Goal: Task Accomplishment & Management: Complete application form

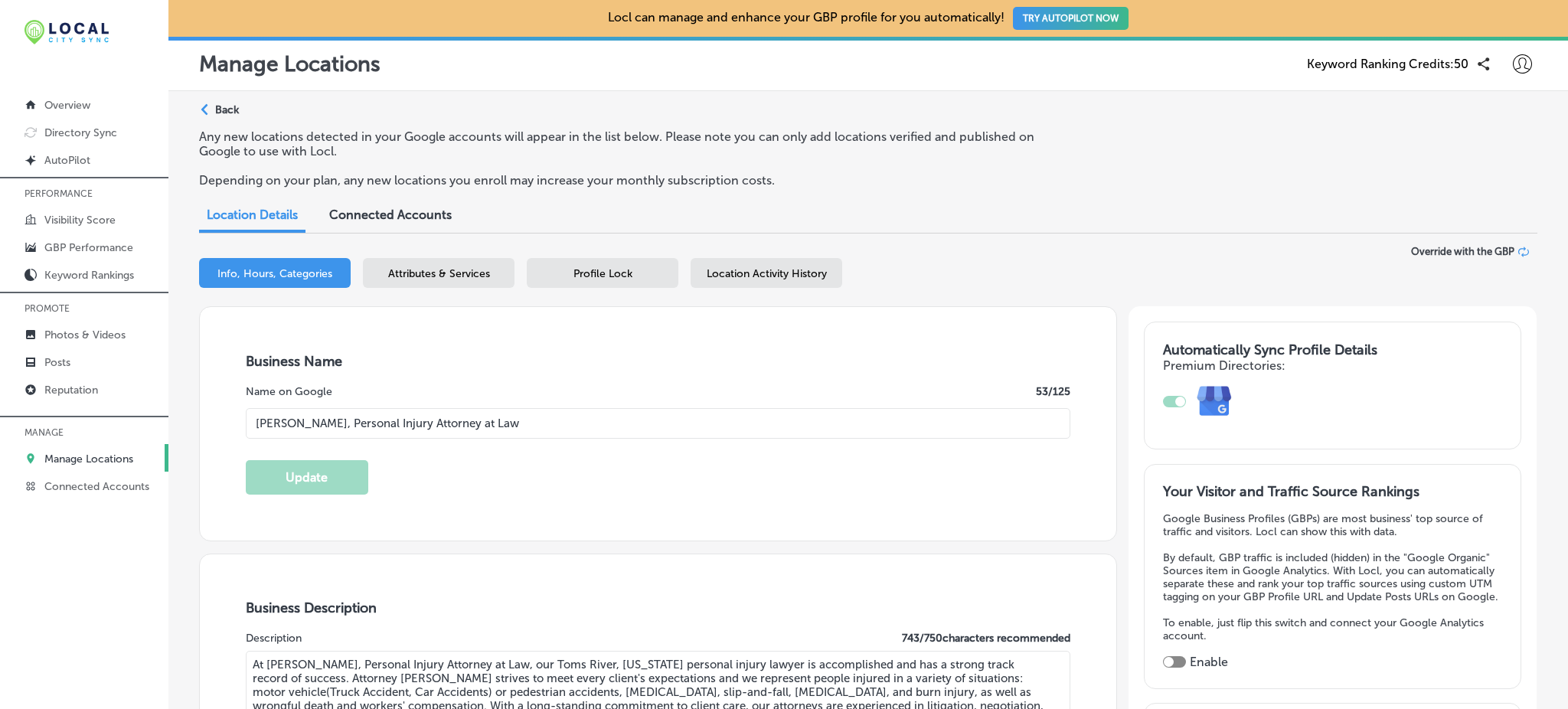
select select "US"
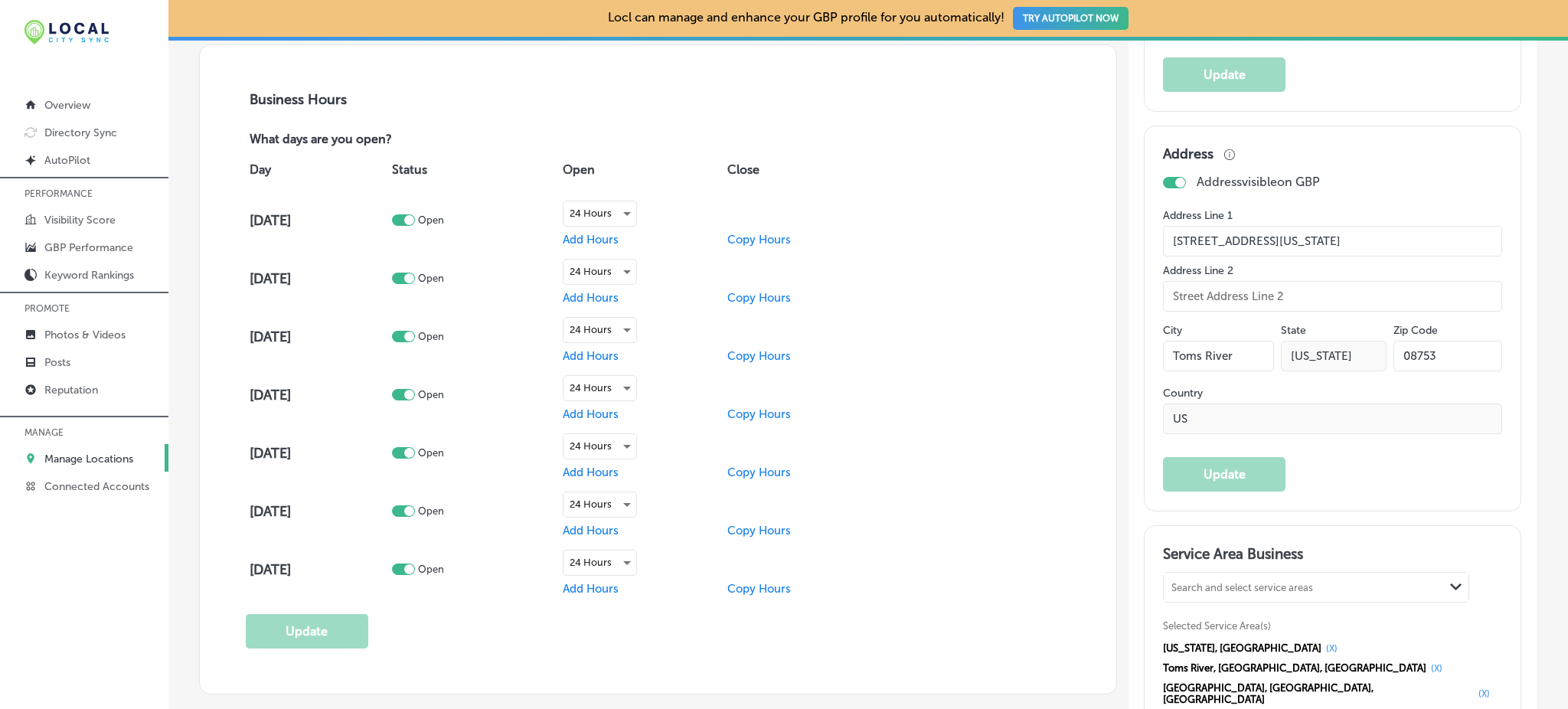
select select "US"
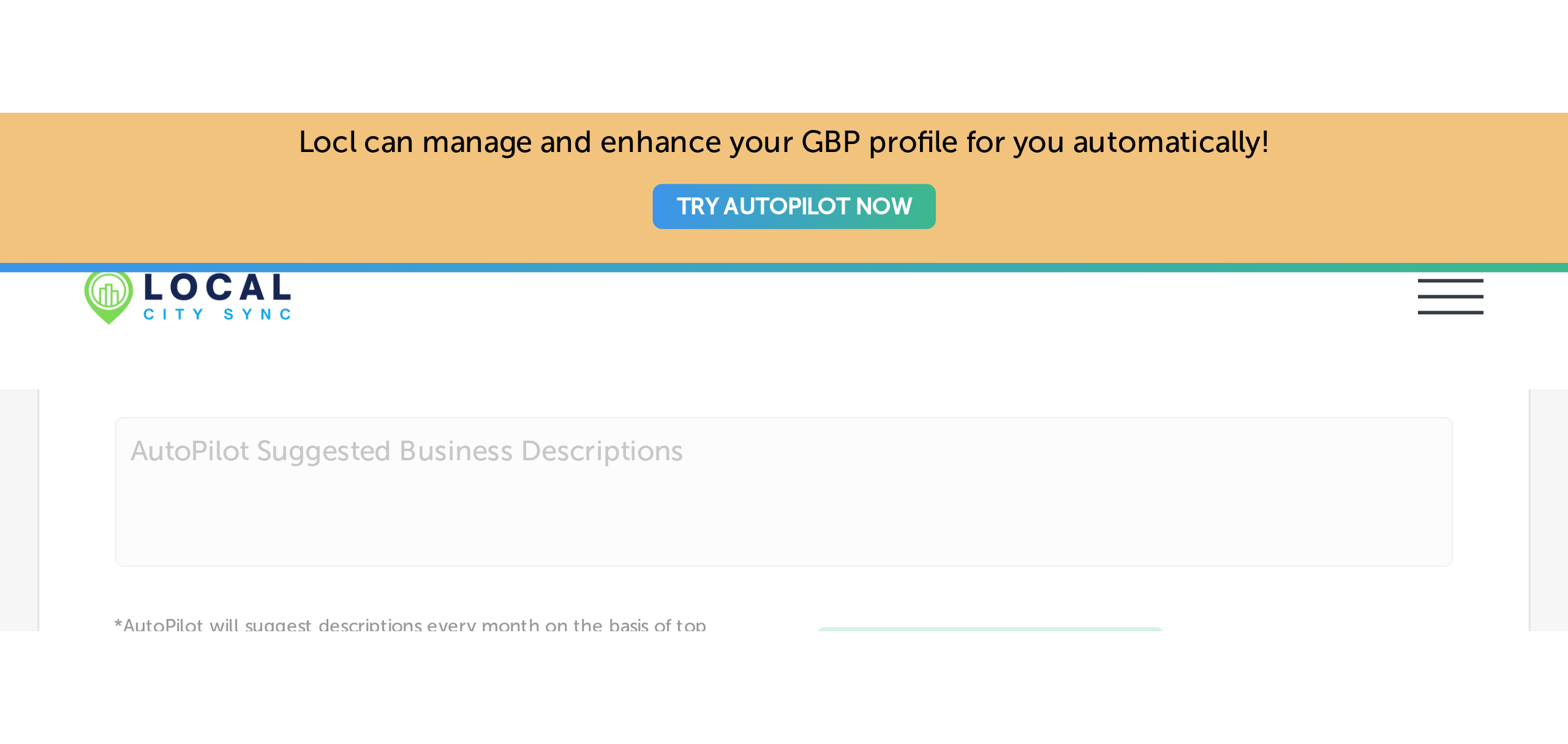
scroll to position [868, 0]
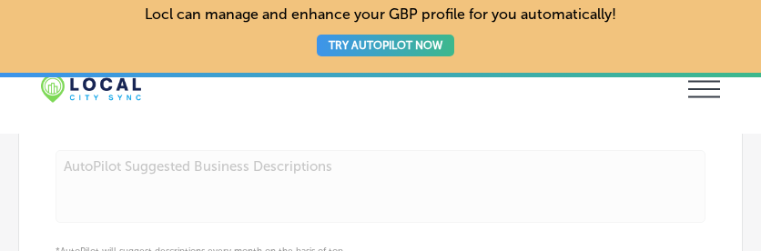
type input "[URL][DOMAIN_NAME]"
type input "[PHONE_NUMBER]"
type input "[STREET_ADDRESS][US_STATE]"
type input "Toms River"
type input "08753"
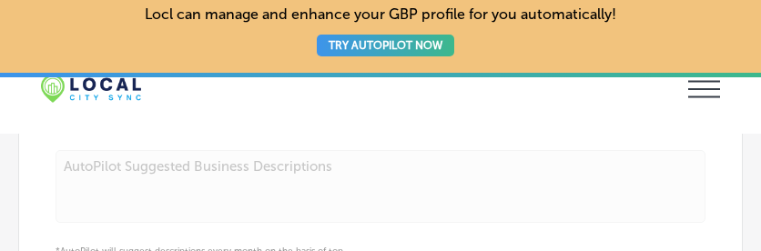
type input "US"
select select "US"
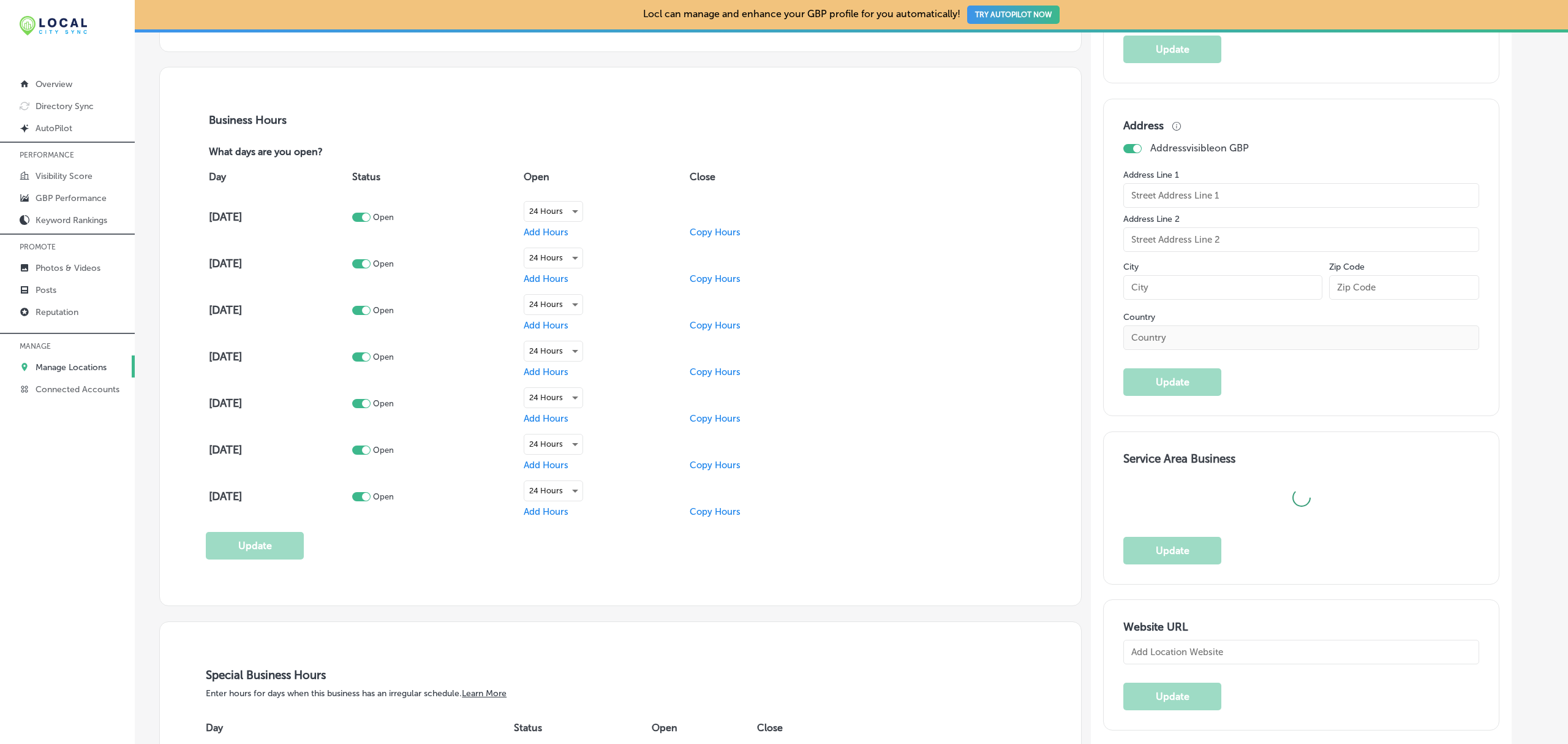
type input "[STREET_ADDRESS][US_STATE]"
type input "Toms River"
type input "08753"
type input "US"
type input "[URL][DOMAIN_NAME]"
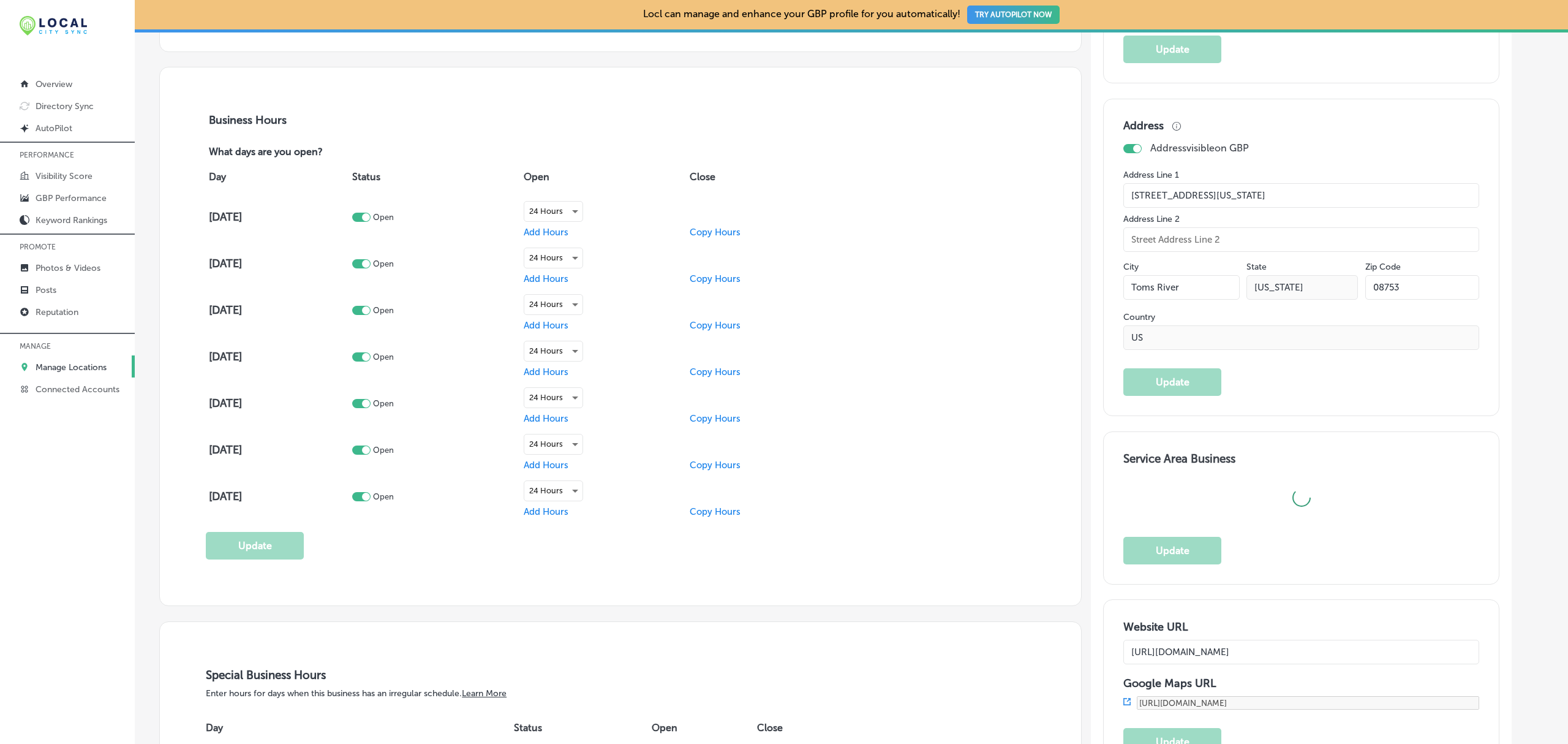
type input "[PHONE_NUMBER]"
